Goal: Transaction & Acquisition: Book appointment/travel/reservation

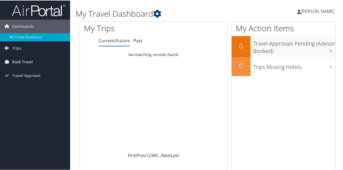
click at [17, 60] on span "Book Travel" at bounding box center [22, 61] width 21 height 13
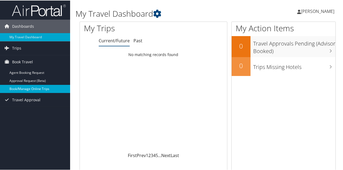
click at [29, 86] on link "Book/Manage Online Trips" at bounding box center [35, 88] width 70 height 8
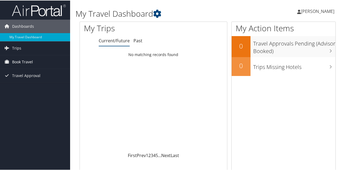
click at [24, 60] on span "Book Travel" at bounding box center [22, 61] width 21 height 13
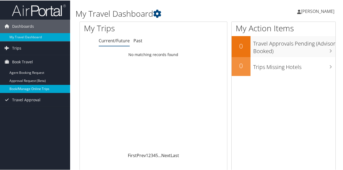
click at [33, 88] on link "Book/Manage Online Trips" at bounding box center [35, 88] width 70 height 8
